Goal: Task Accomplishment & Management: Complete application form

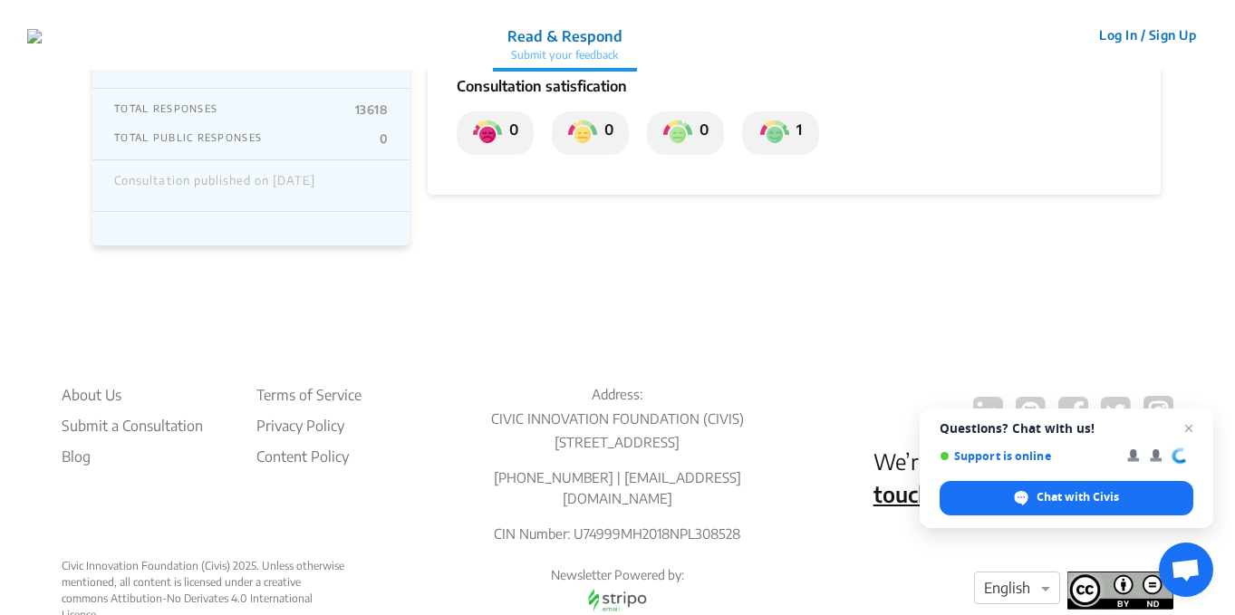
scroll to position [422, 0]
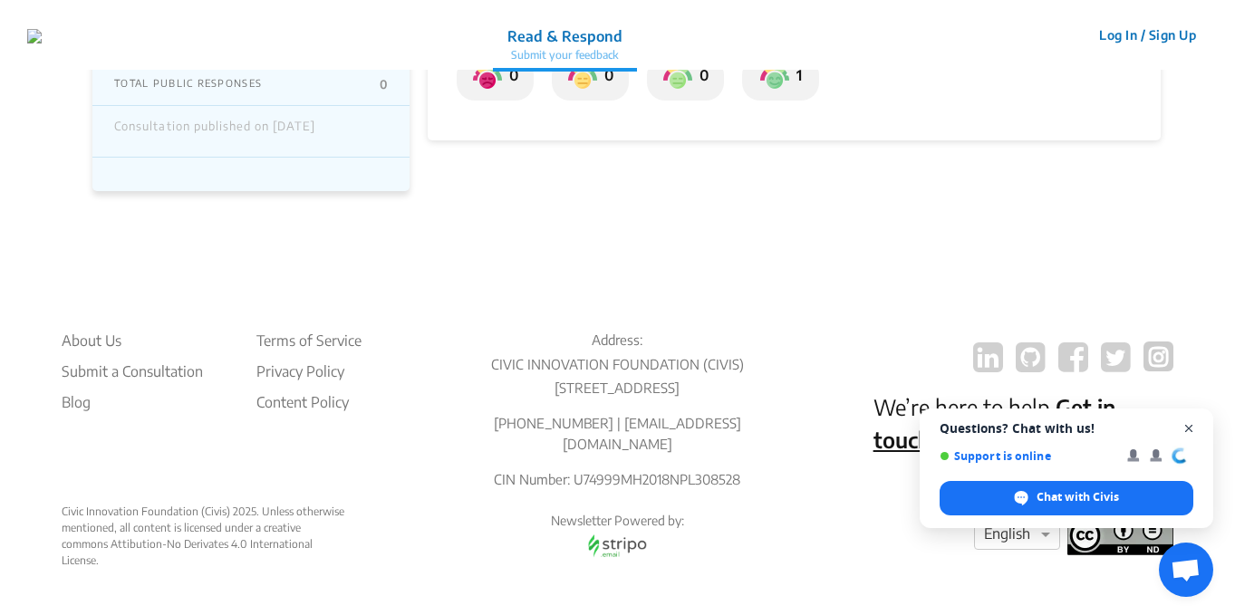
click at [1189, 429] on span "Close chat" at bounding box center [1189, 429] width 23 height 23
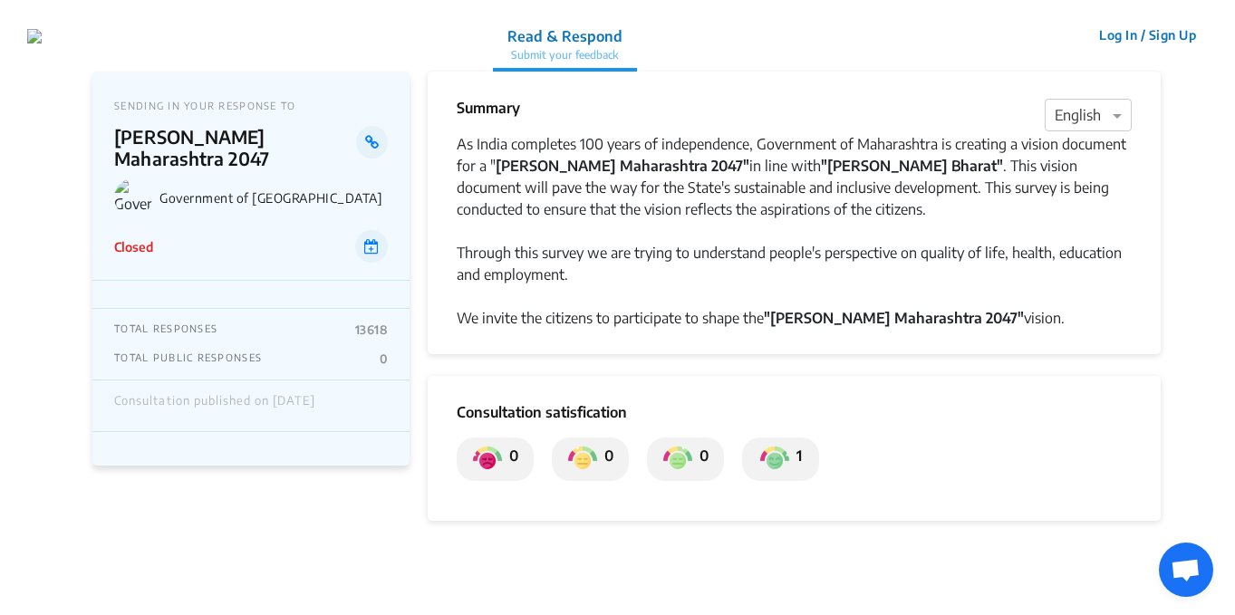
scroll to position [0, 0]
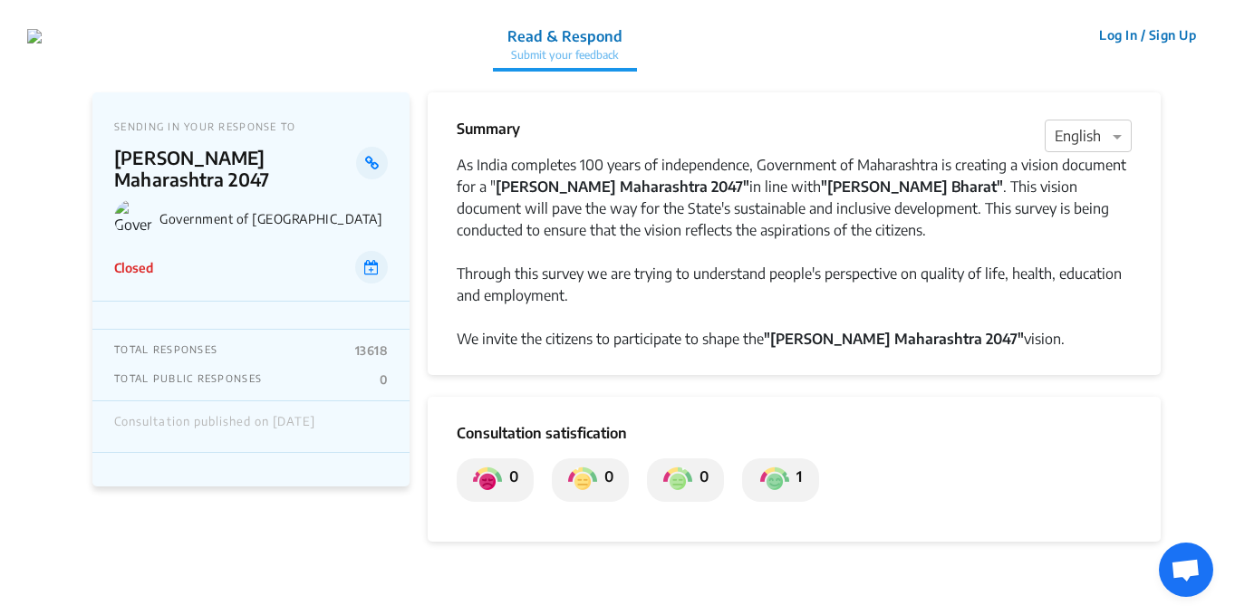
click at [1124, 36] on button "Log In / Sign Up" at bounding box center [1147, 35] width 121 height 28
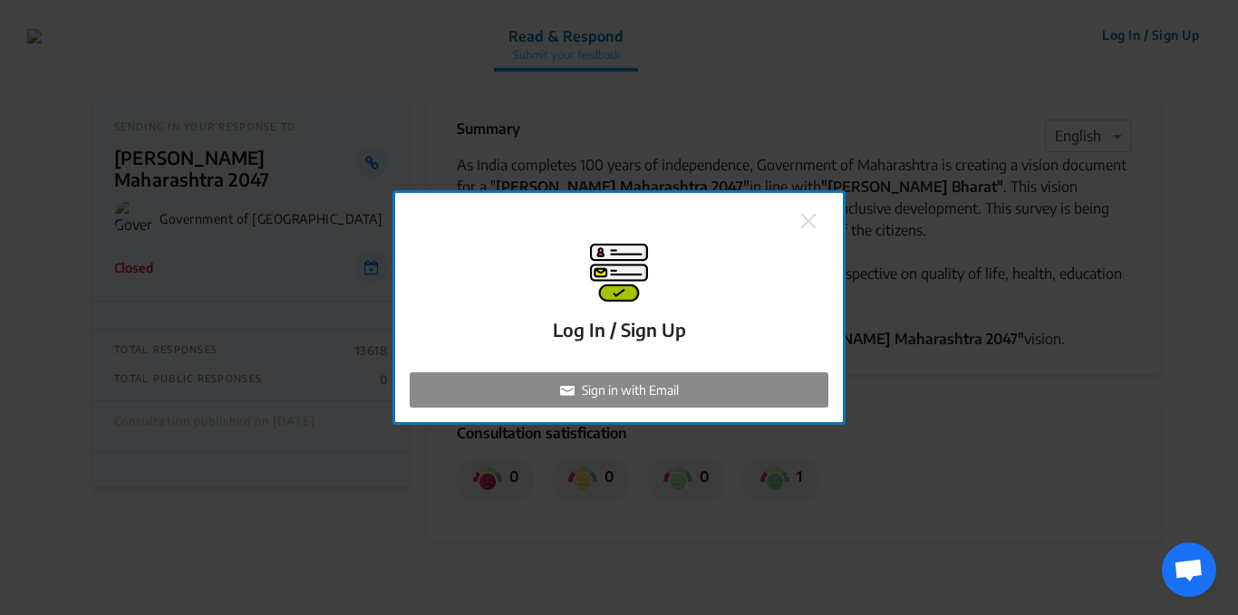
click at [668, 332] on p "Log In / Sign Up" at bounding box center [619, 329] width 133 height 27
click at [633, 390] on p "Sign in with Email" at bounding box center [630, 390] width 97 height 19
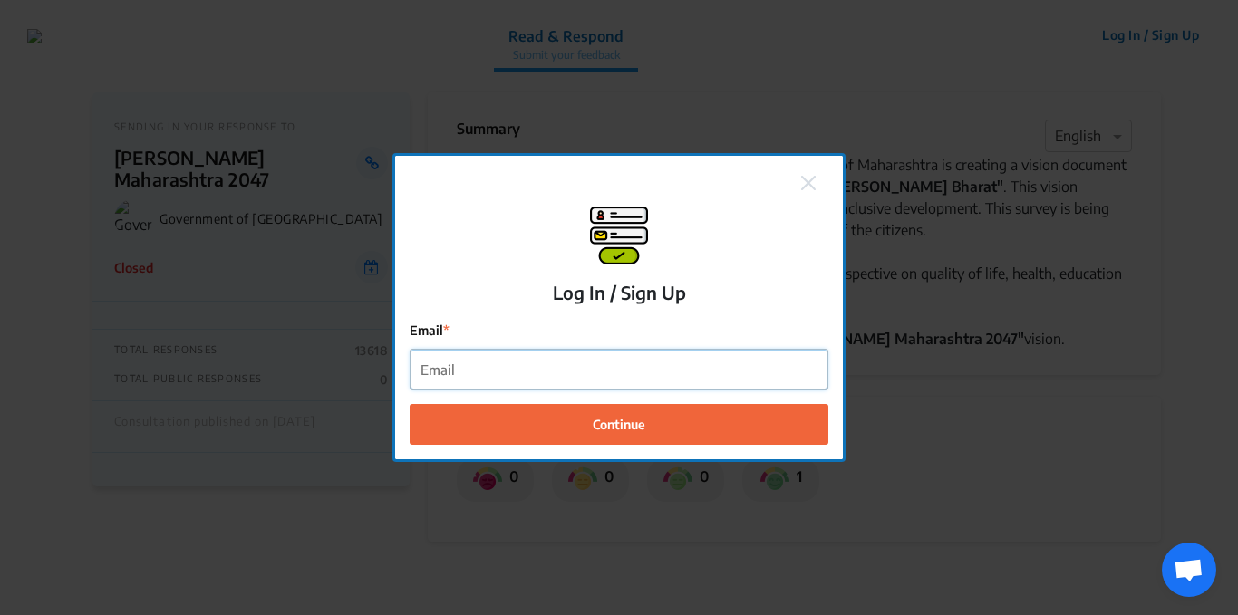
click at [469, 373] on input "Email" at bounding box center [619, 370] width 417 height 41
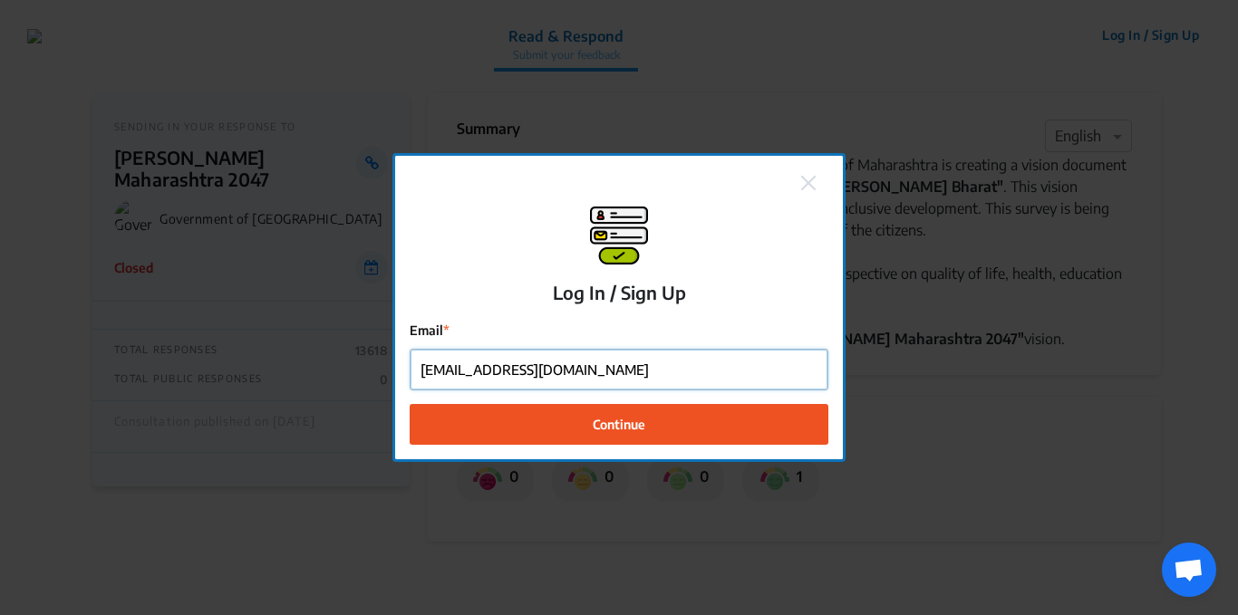
type input "[EMAIL_ADDRESS][DOMAIN_NAME]"
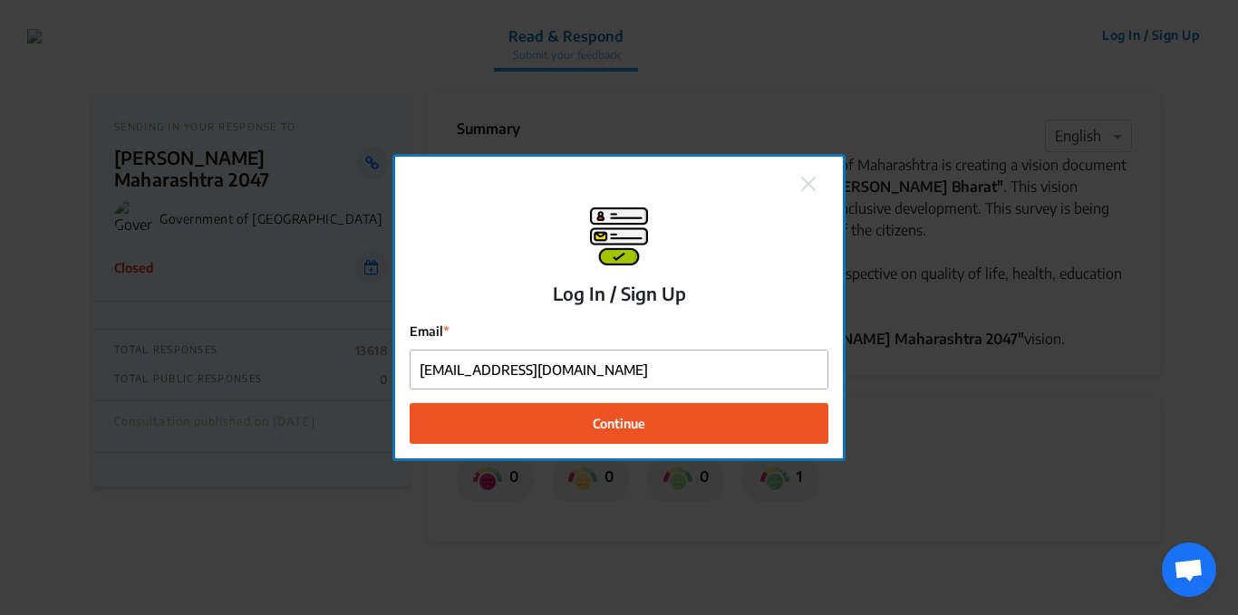
click at [623, 417] on span "Continue" at bounding box center [619, 423] width 53 height 19
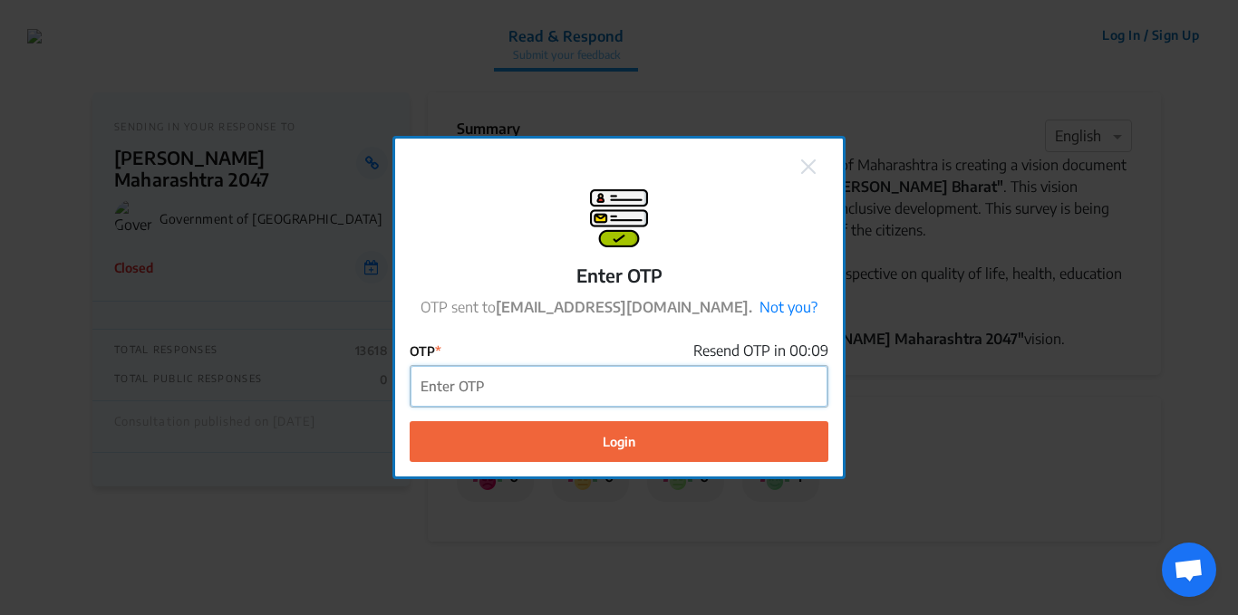
click at [554, 385] on input "OTP" at bounding box center [619, 386] width 417 height 41
click at [543, 380] on input "OTP" at bounding box center [619, 386] width 417 height 41
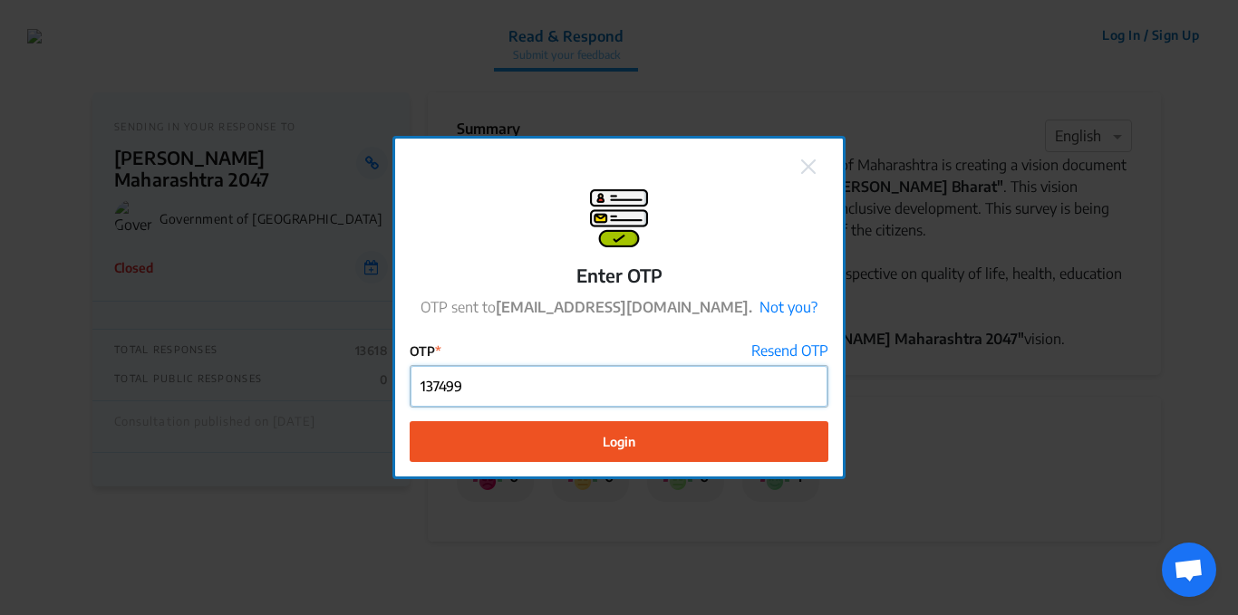
type input "137499"
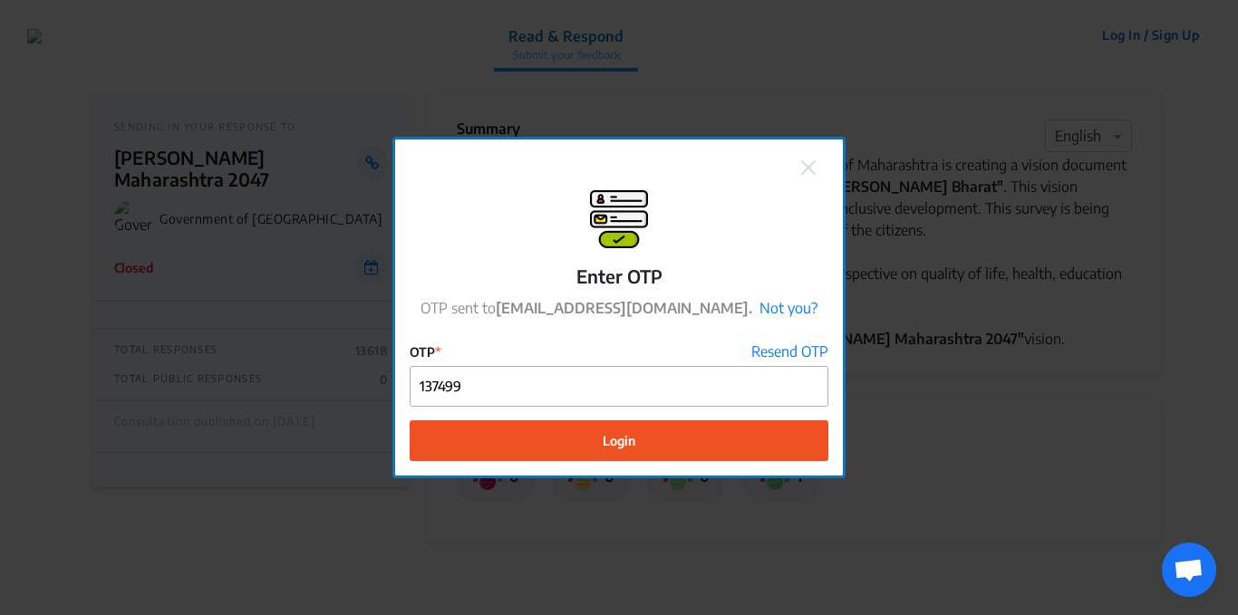
click at [605, 434] on span "Login" at bounding box center [619, 440] width 33 height 19
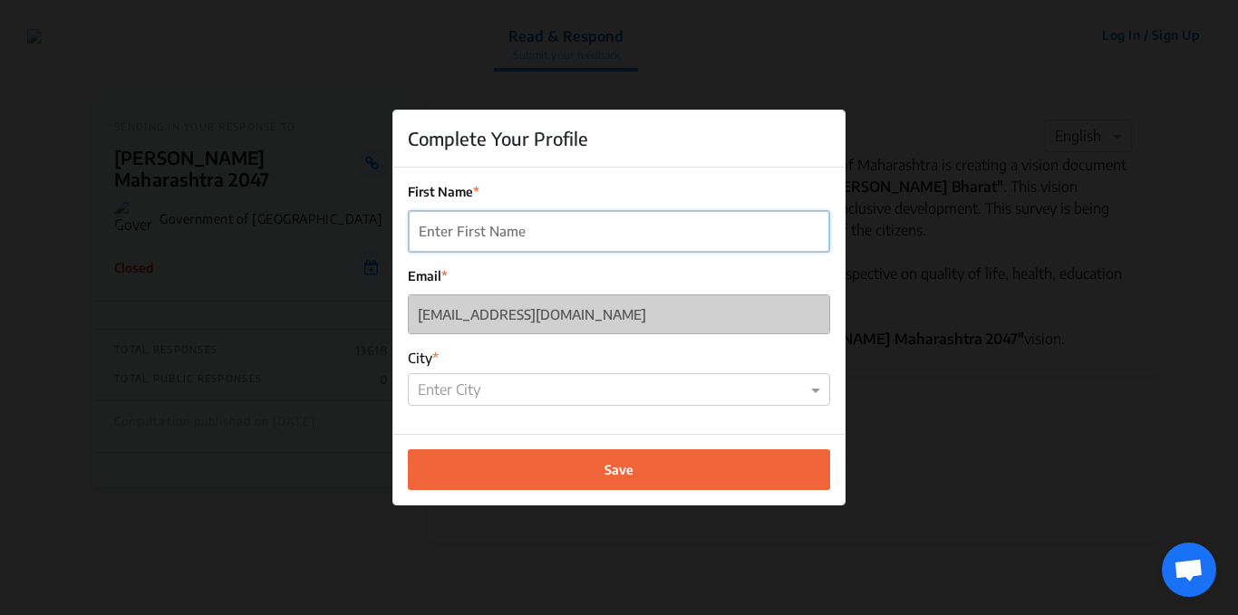
click at [489, 226] on input "First Name" at bounding box center [619, 231] width 420 height 41
drag, startPoint x: 490, startPoint y: 224, endPoint x: 526, endPoint y: 234, distance: 37.6
click at [490, 223] on input "Ravindra" at bounding box center [619, 231] width 420 height 41
type input "[PERSON_NAME]"
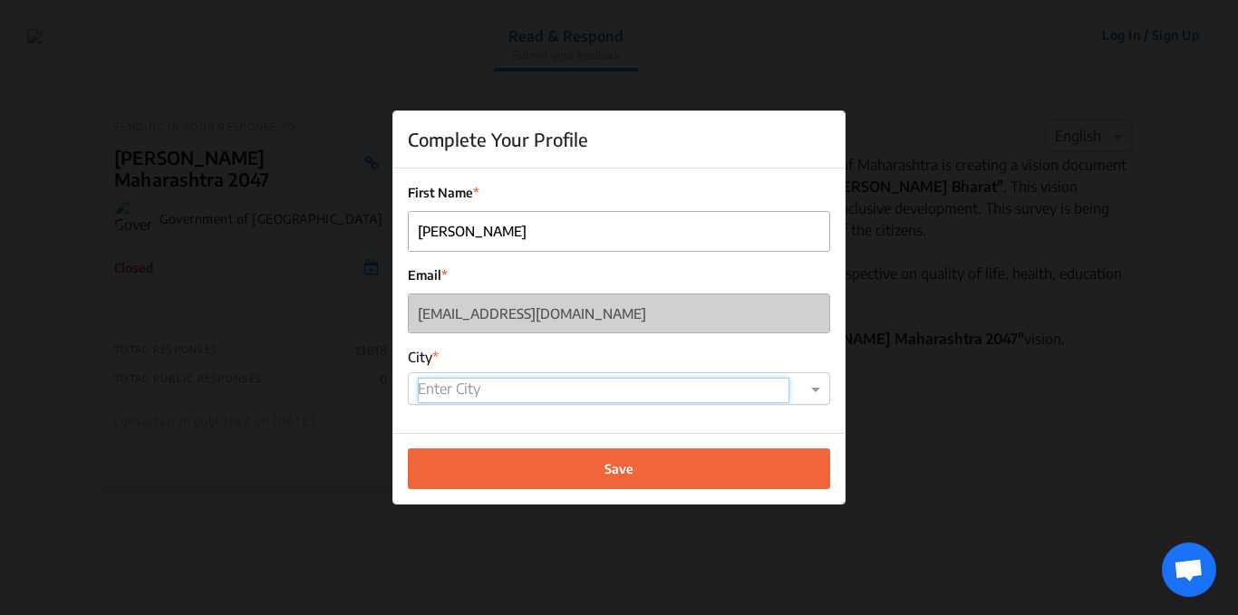
click at [498, 388] on input "text" at bounding box center [604, 390] width 372 height 25
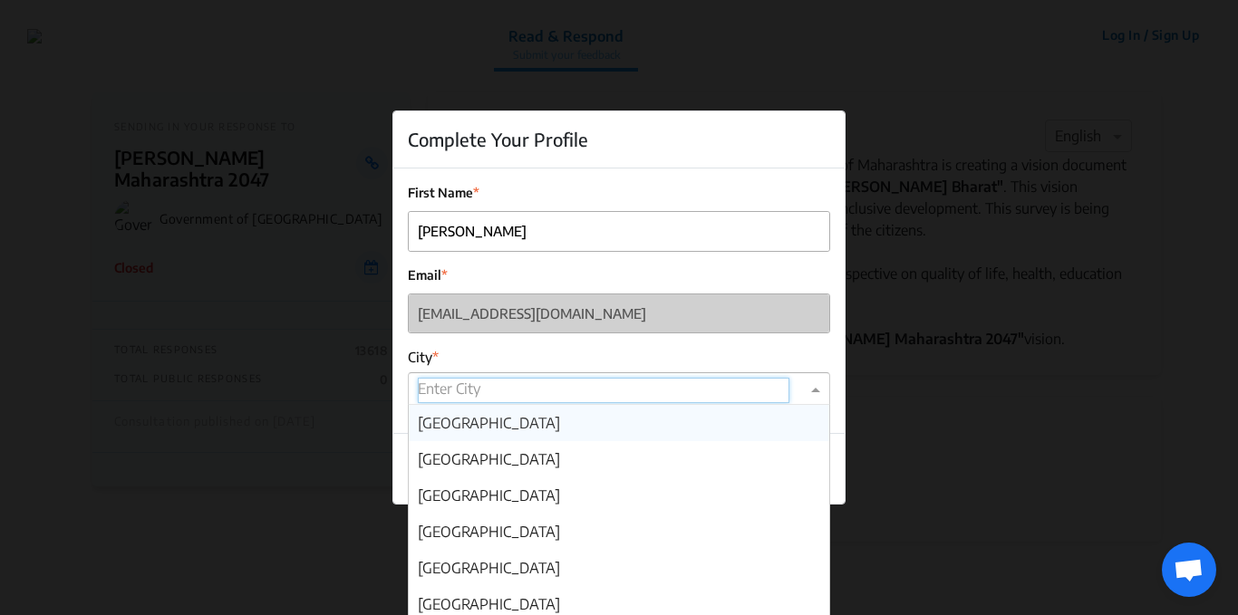
type input "p"
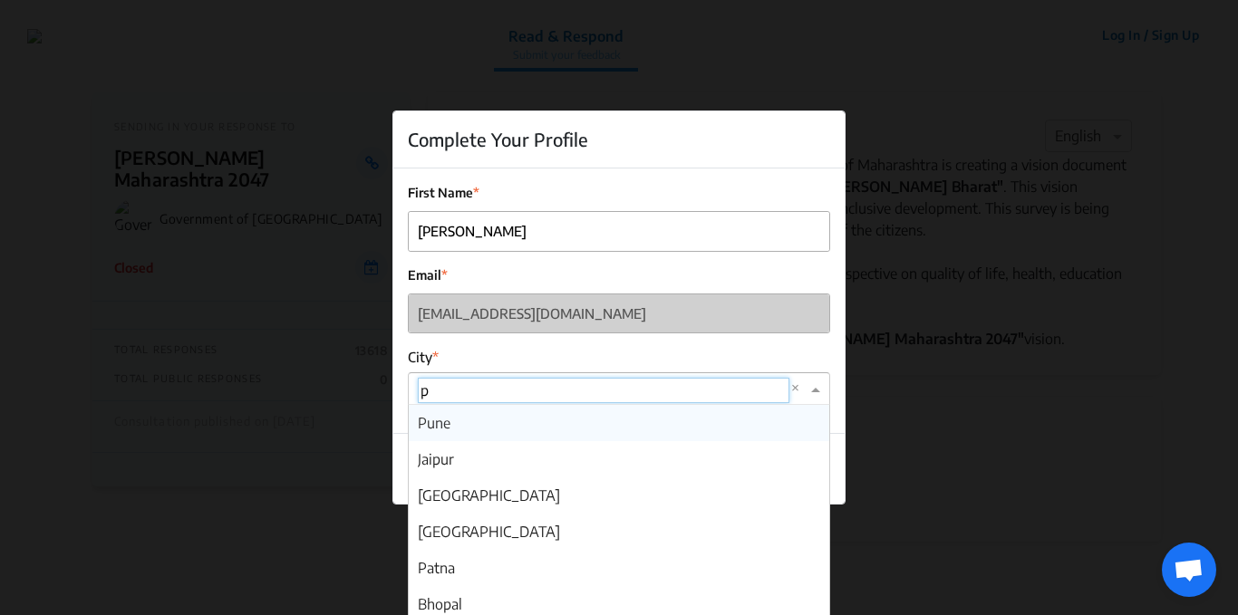
click at [444, 422] on span "Pune" at bounding box center [434, 423] width 33 height 18
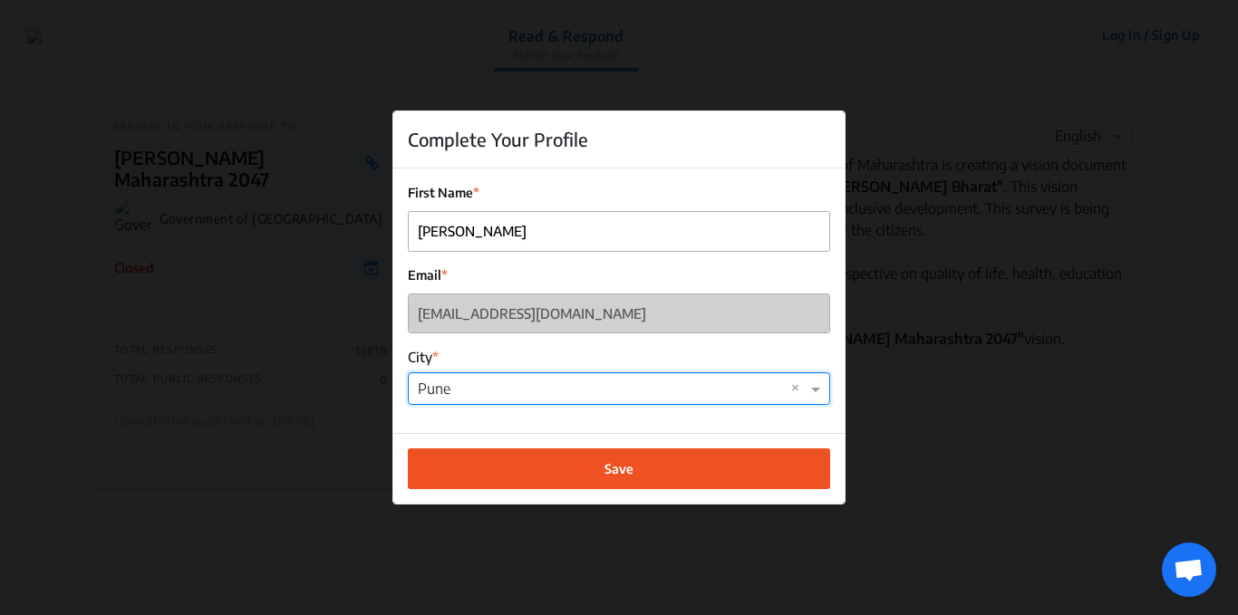
click at [569, 474] on button "Save" at bounding box center [619, 469] width 422 height 41
